Goal: Information Seeking & Learning: Understand process/instructions

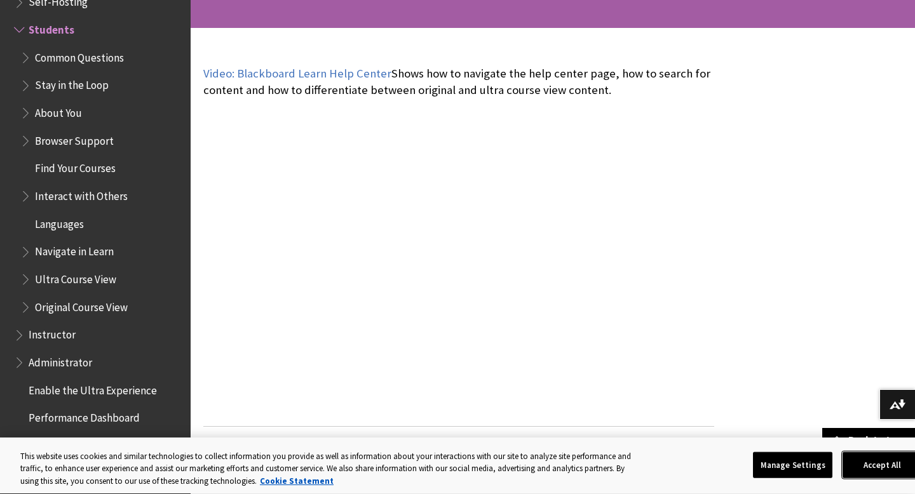
click at [864, 458] on button "Accept All" at bounding box center [881, 465] width 79 height 27
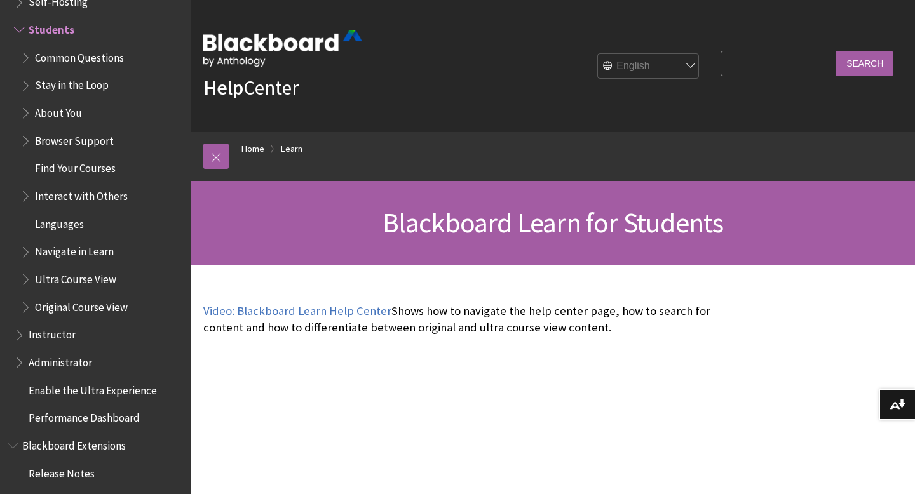
click at [791, 69] on input "Search Query" at bounding box center [778, 63] width 116 height 25
type input "how to edit a discussion"
click at [836, 51] on input "Search" at bounding box center [864, 63] width 57 height 25
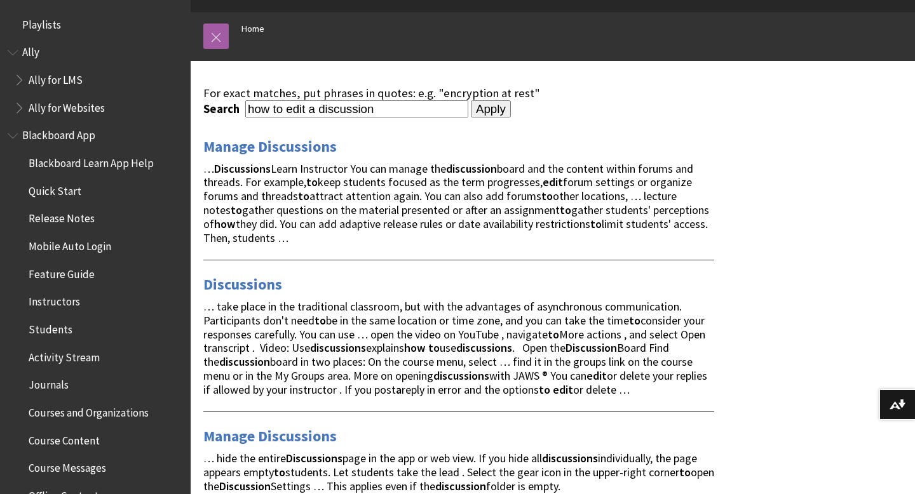
scroll to position [123, 0]
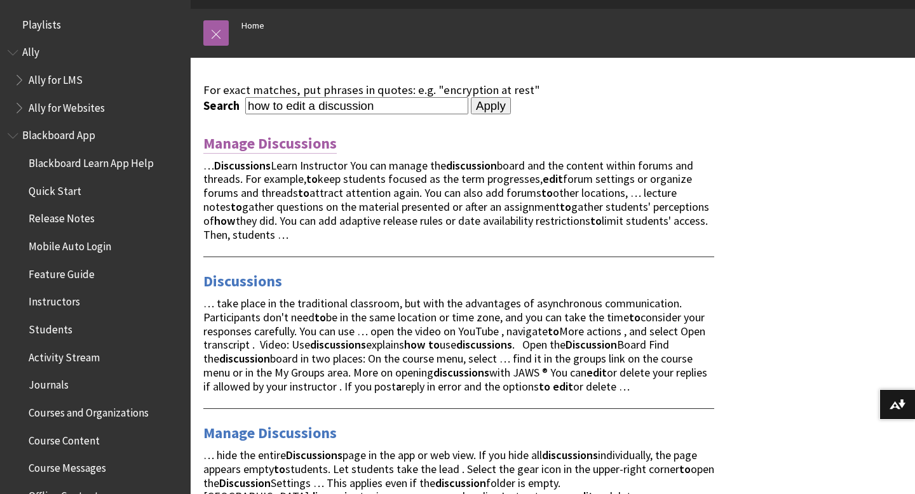
click at [303, 147] on link "Manage Discussions" at bounding box center [269, 143] width 133 height 20
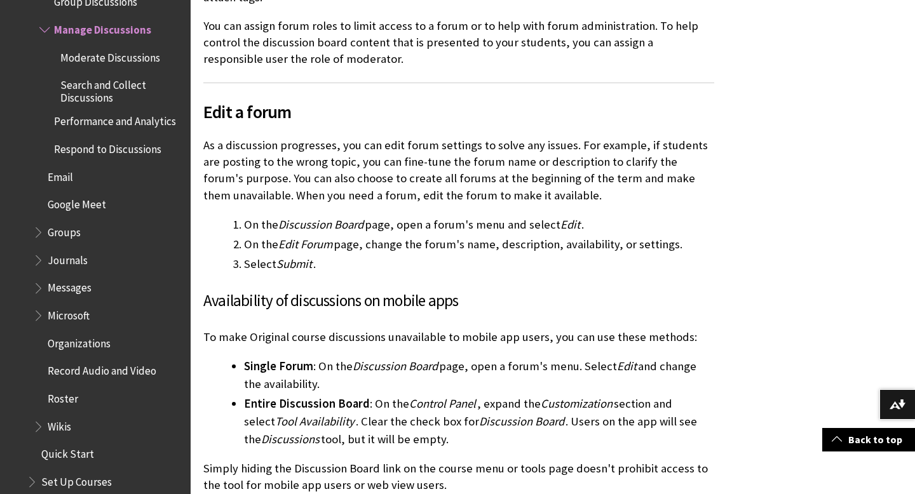
scroll to position [480, 0]
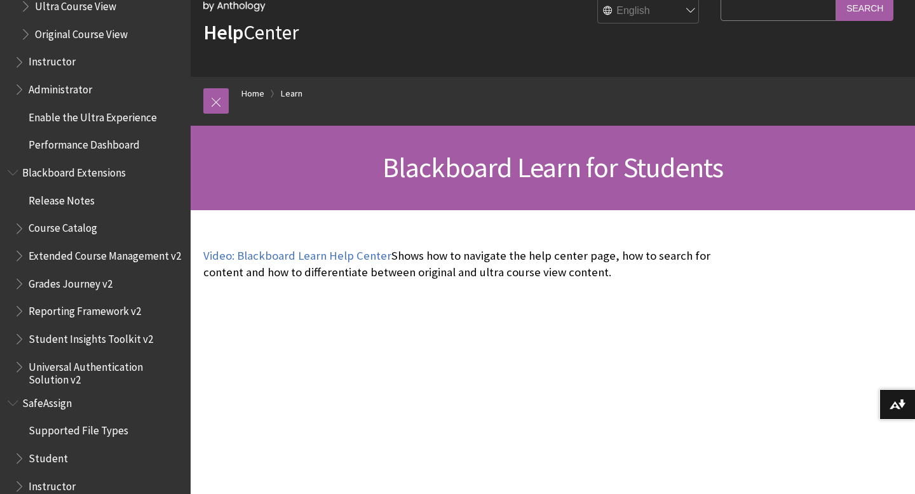
scroll to position [1541, 0]
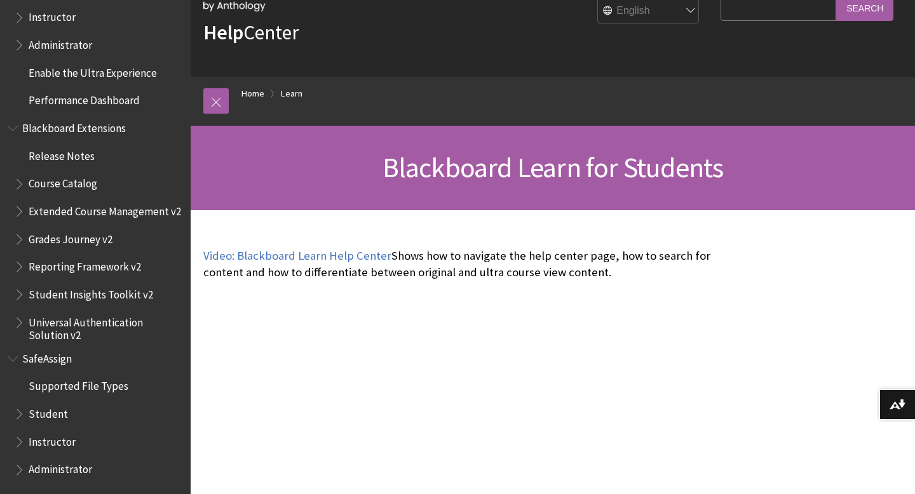
click at [18, 417] on span "Book outline for Blackboard SafeAssign" at bounding box center [20, 411] width 13 height 16
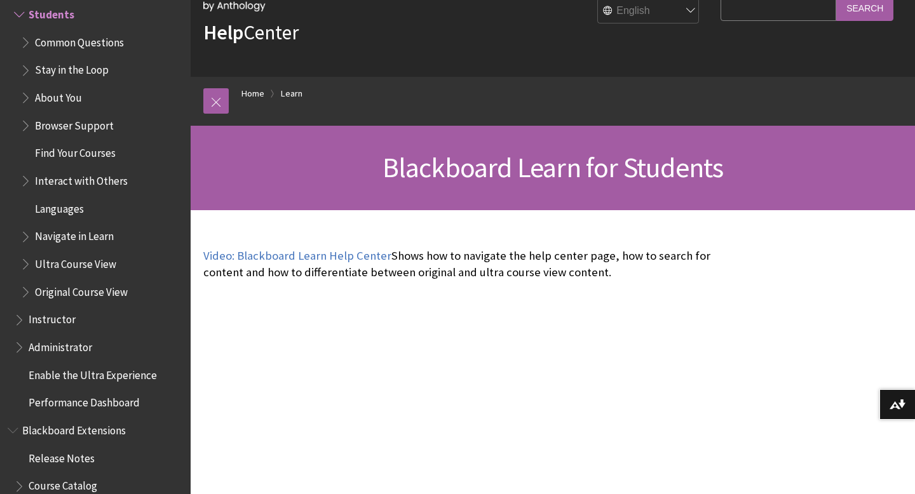
scroll to position [1233, 0]
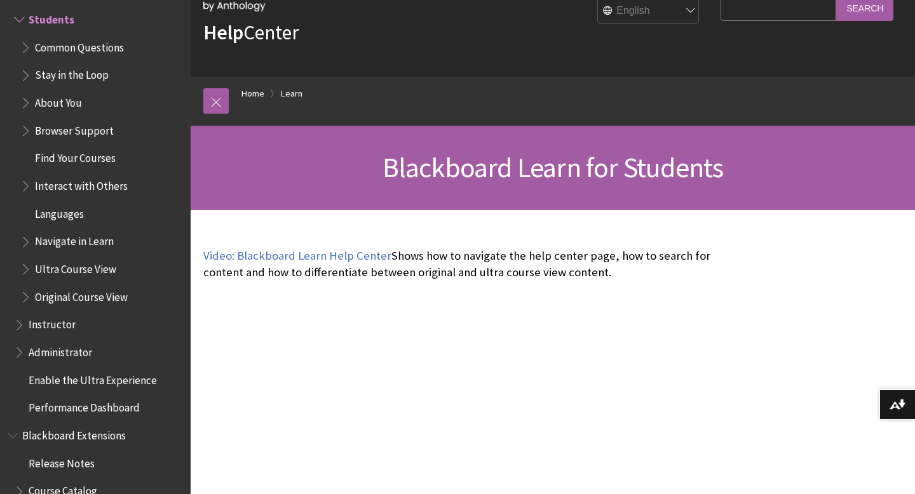
click at [22, 47] on span "Book outline for Blackboard Learn Help" at bounding box center [26, 45] width 13 height 16
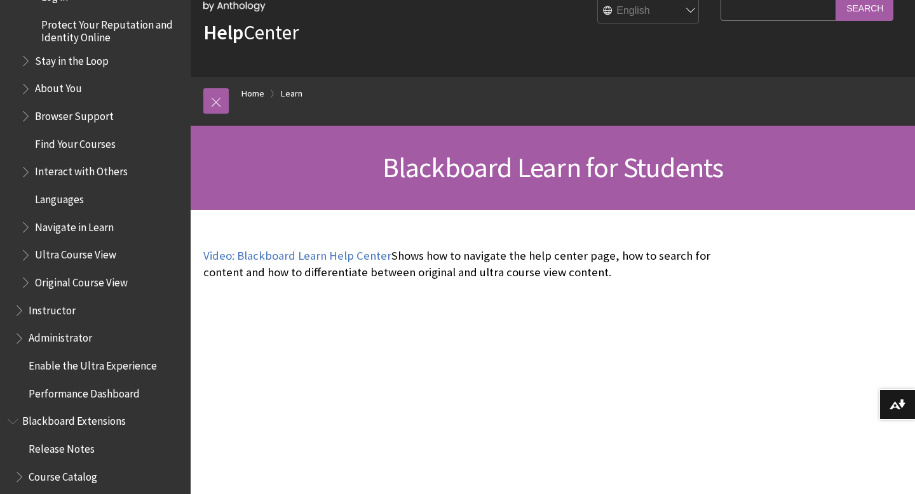
scroll to position [1428, 0]
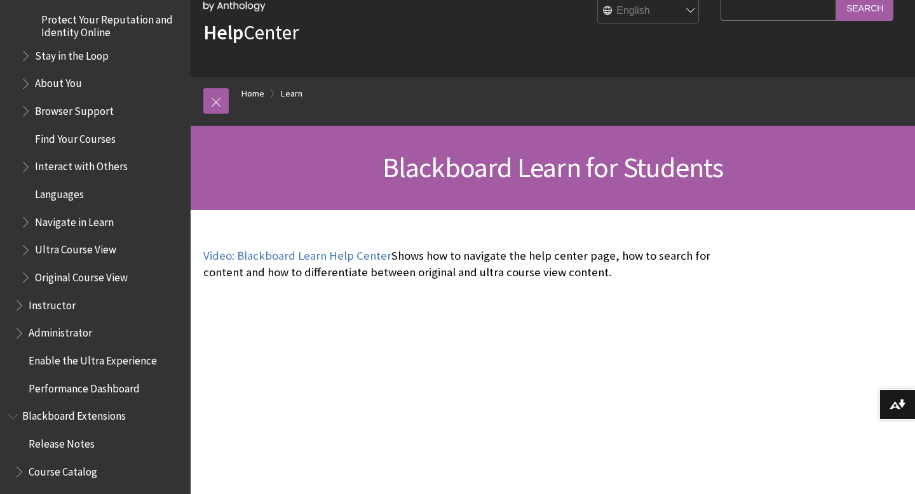
click at [743, 11] on input "Search Query" at bounding box center [778, 8] width 116 height 25
type input "how to edit a discussion"
click at [866, 11] on input "Search" at bounding box center [864, 8] width 57 height 25
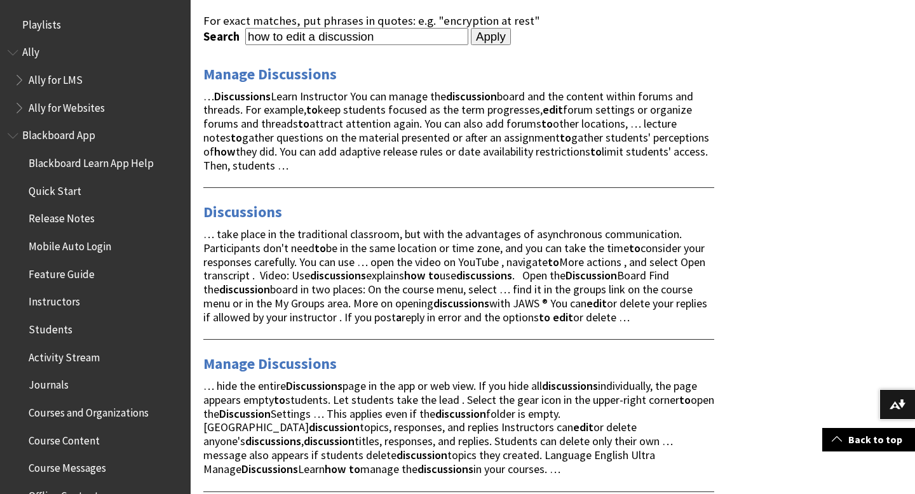
scroll to position [194, 0]
